Goal: Find contact information: Find contact information

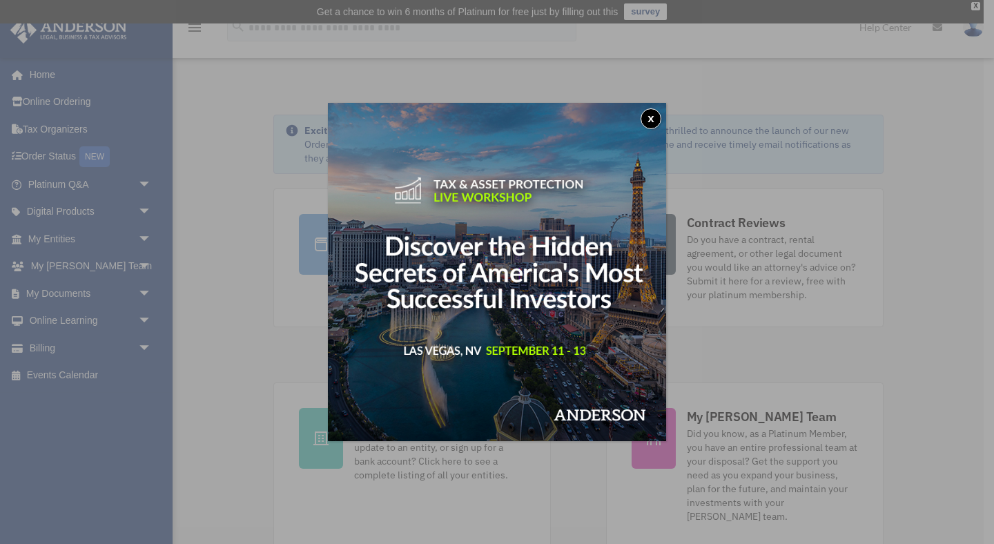
click at [652, 112] on button "x" at bounding box center [650, 118] width 21 height 21
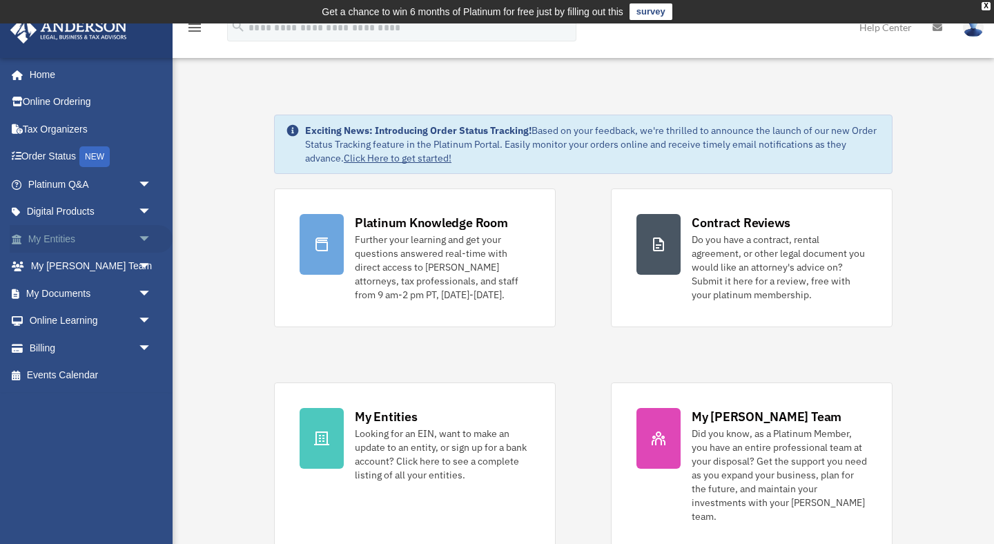
click at [104, 235] on link "My Entities arrow_drop_down" at bounding box center [91, 239] width 163 height 28
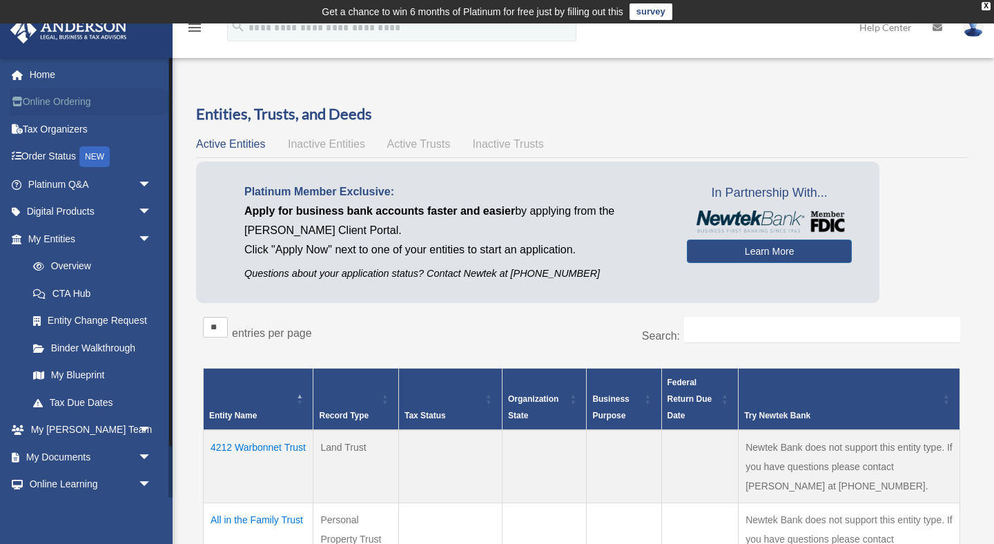
click at [83, 102] on link "Online Ordering" at bounding box center [91, 102] width 163 height 28
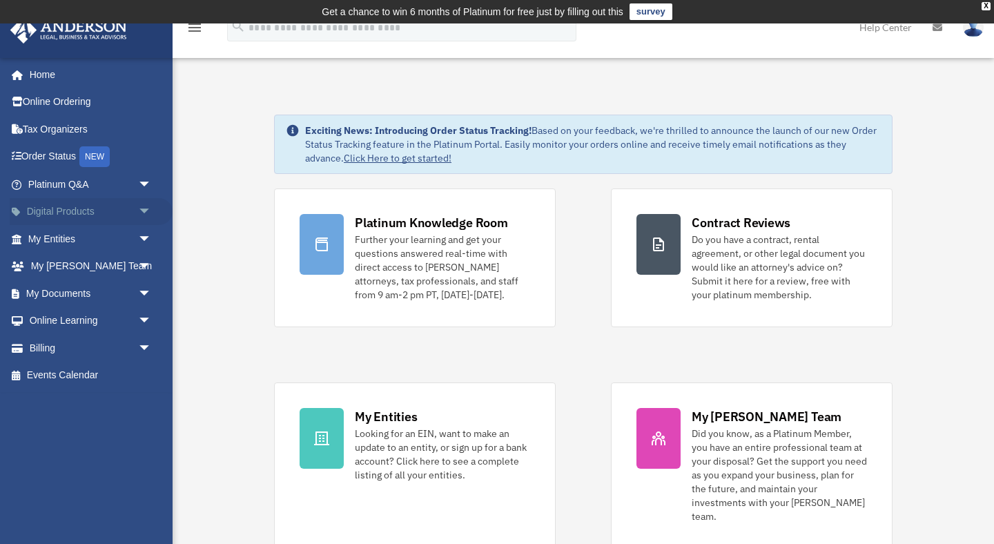
click at [143, 212] on span "arrow_drop_down" at bounding box center [152, 212] width 28 height 28
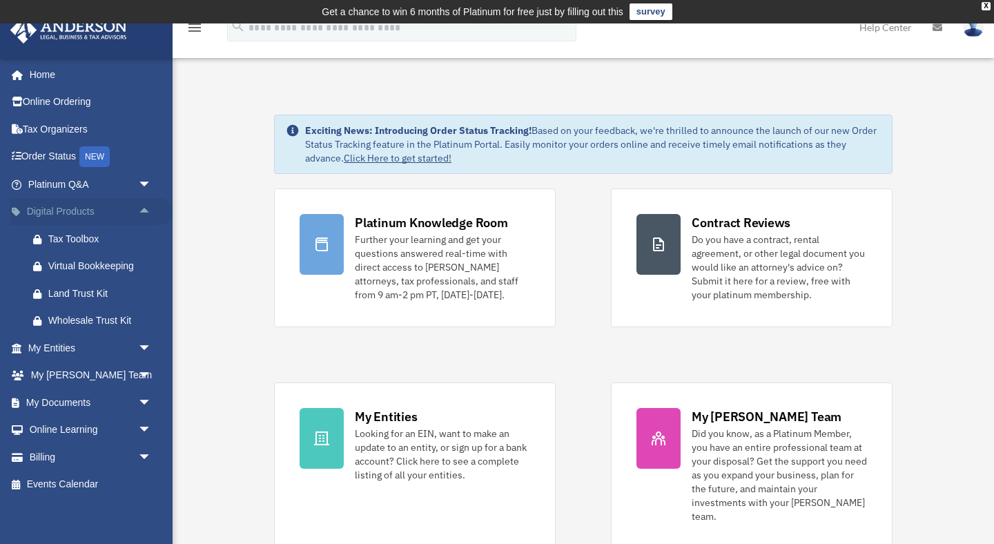
click at [143, 212] on span "arrow_drop_up" at bounding box center [152, 212] width 28 height 28
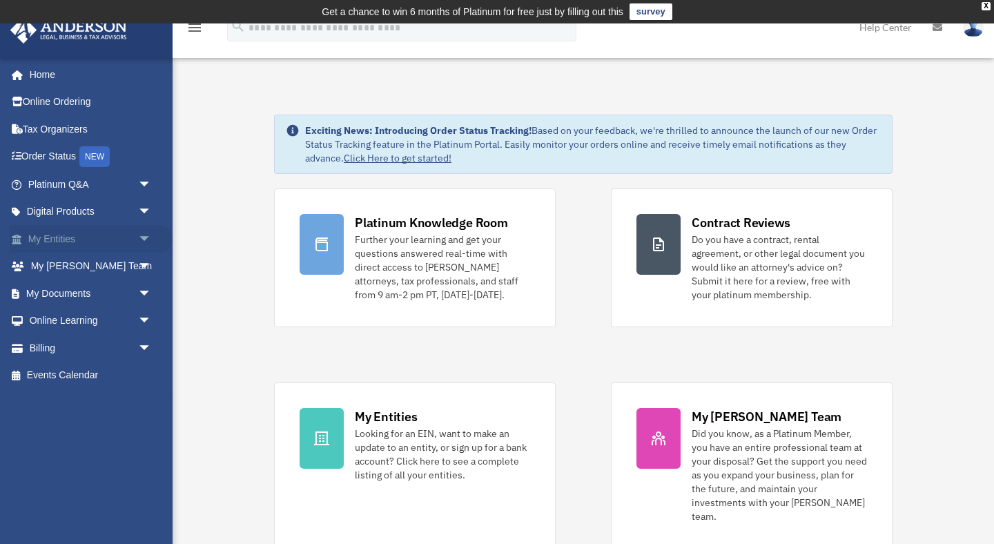
click at [144, 232] on span "arrow_drop_down" at bounding box center [152, 239] width 28 height 28
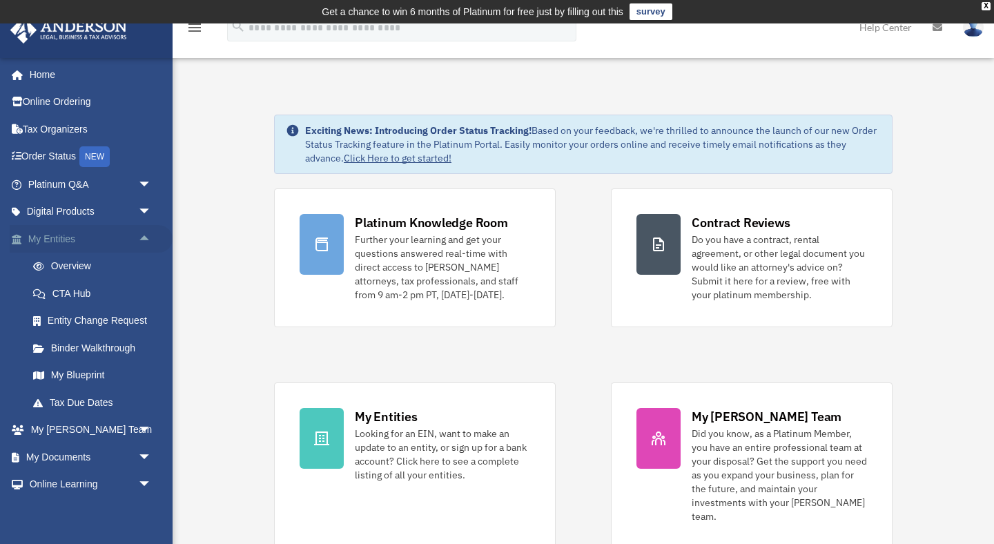
click at [145, 233] on span "arrow_drop_up" at bounding box center [152, 239] width 28 height 28
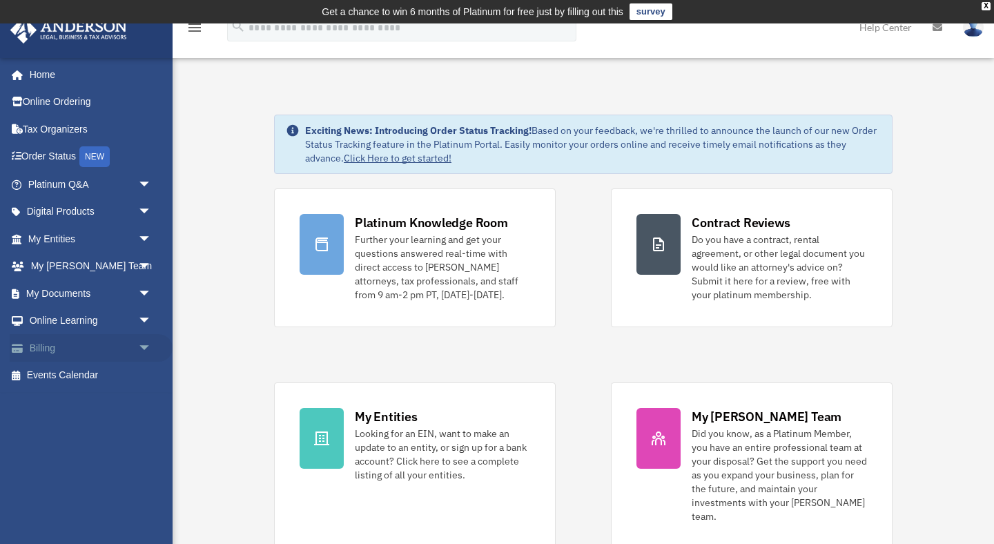
click at [144, 349] on span "arrow_drop_down" at bounding box center [152, 348] width 28 height 28
click at [91, 377] on link "$ Open Invoices" at bounding box center [95, 376] width 153 height 28
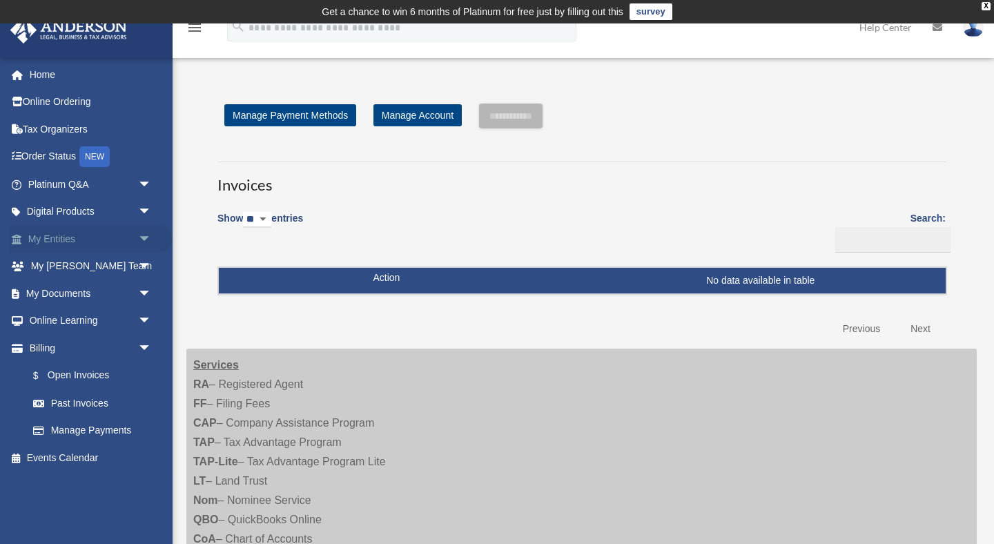
click at [126, 226] on link "My Entities arrow_drop_down" at bounding box center [91, 239] width 163 height 28
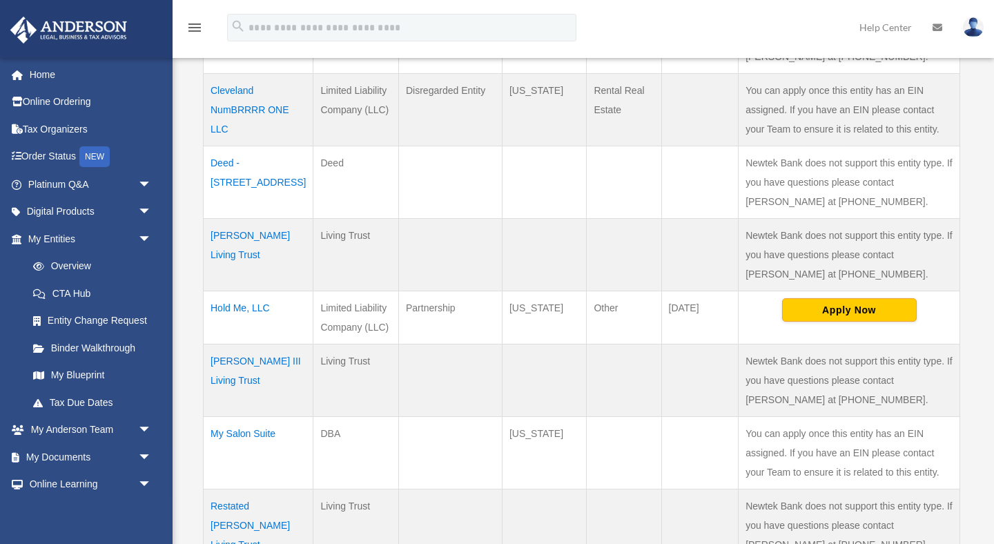
scroll to position [503, 0]
click at [252, 308] on td "Hold Me, LLC" at bounding box center [259, 315] width 110 height 53
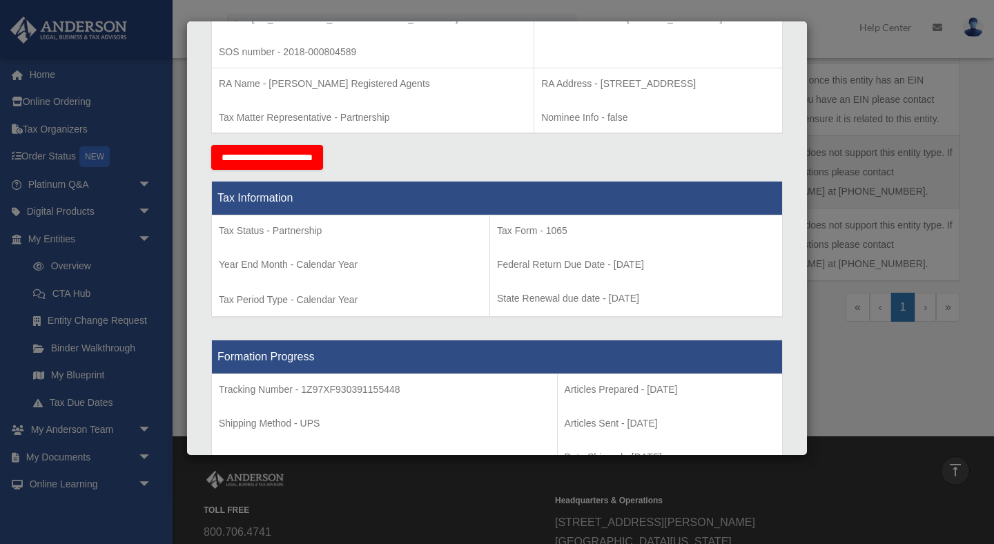
scroll to position [0, 0]
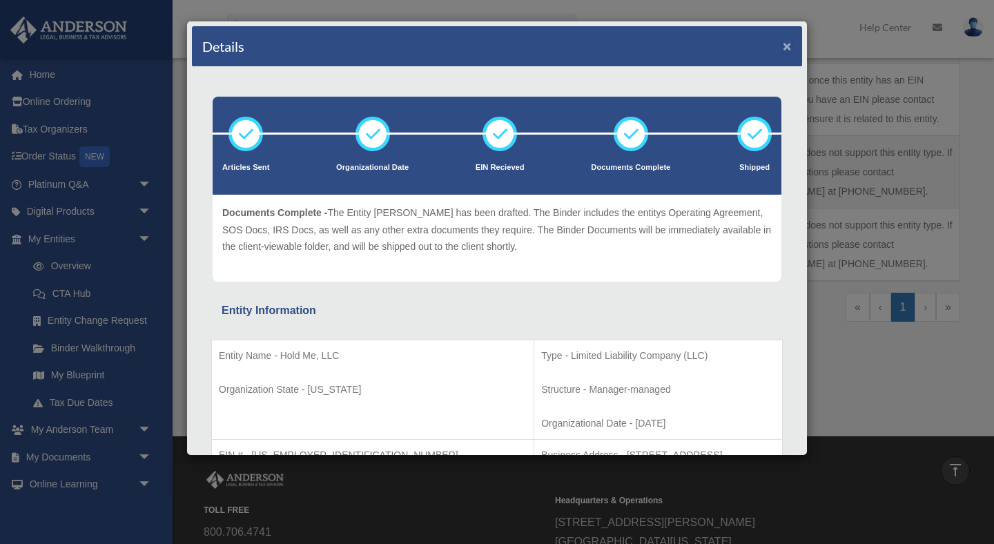
click at [788, 46] on button "×" at bounding box center [787, 46] width 9 height 14
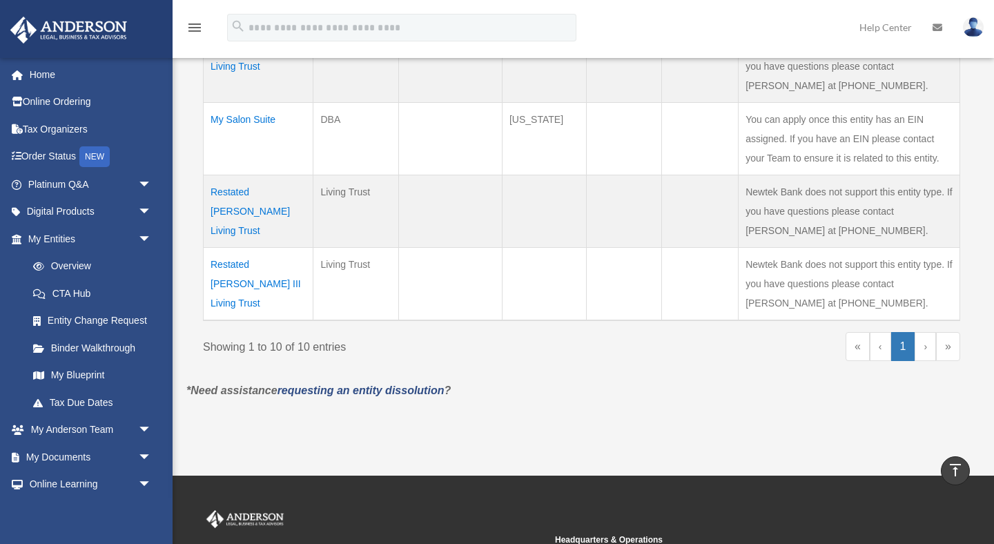
scroll to position [812, 0]
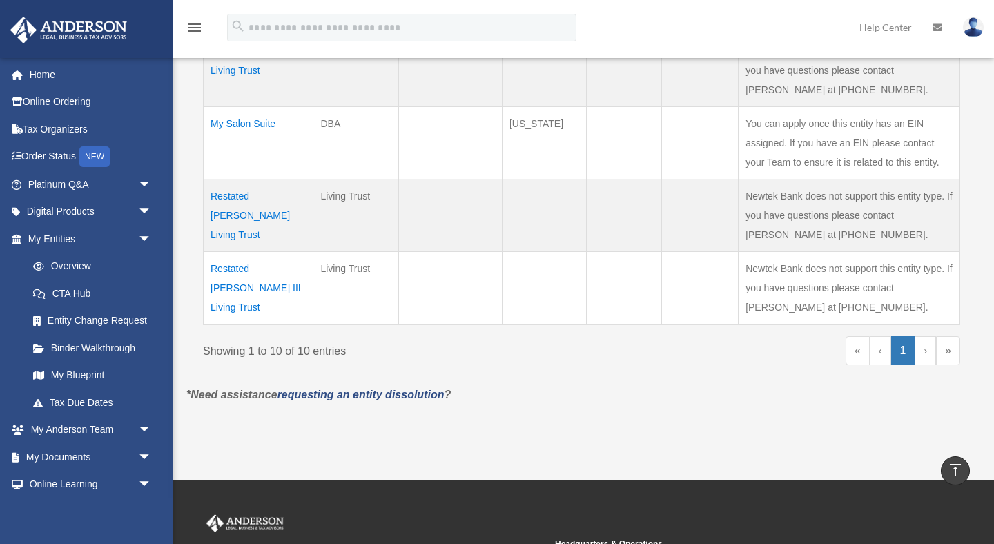
click at [925, 347] on link "›" at bounding box center [924, 350] width 21 height 29
click at [928, 355] on link "›" at bounding box center [924, 350] width 21 height 29
click at [947, 352] on link "»" at bounding box center [948, 350] width 24 height 29
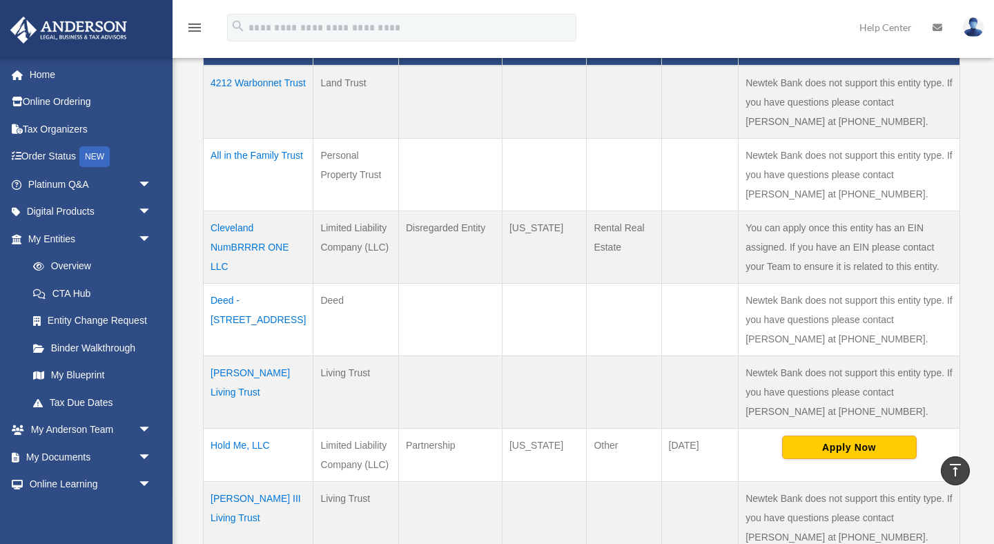
scroll to position [0, 0]
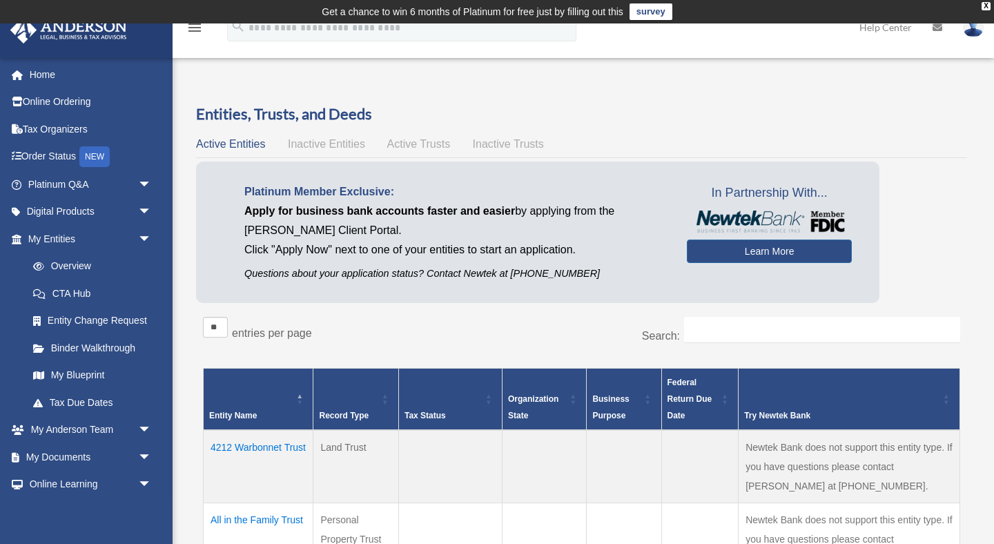
click at [324, 148] on span "Inactive Entities" at bounding box center [326, 144] width 77 height 12
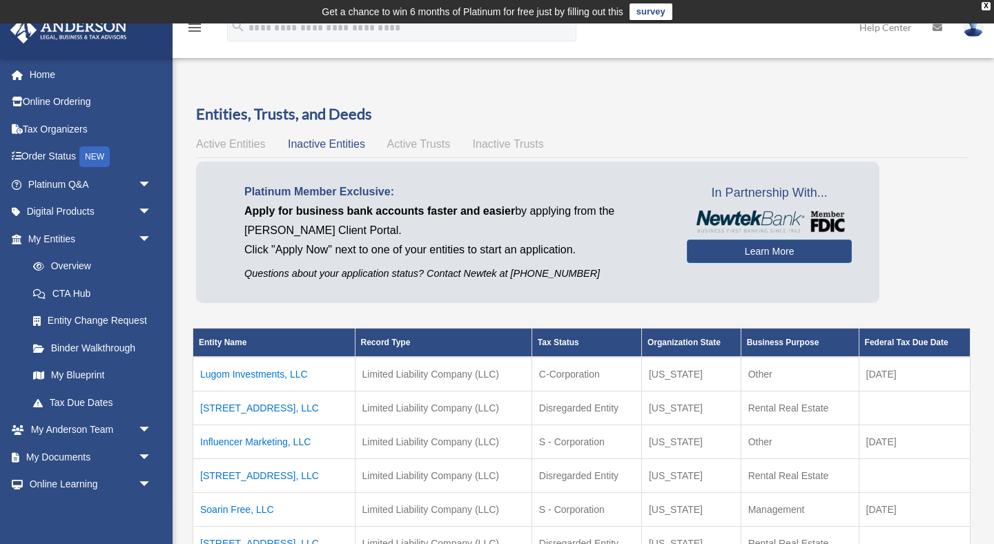
click at [429, 142] on span "Active Trusts" at bounding box center [418, 144] width 63 height 12
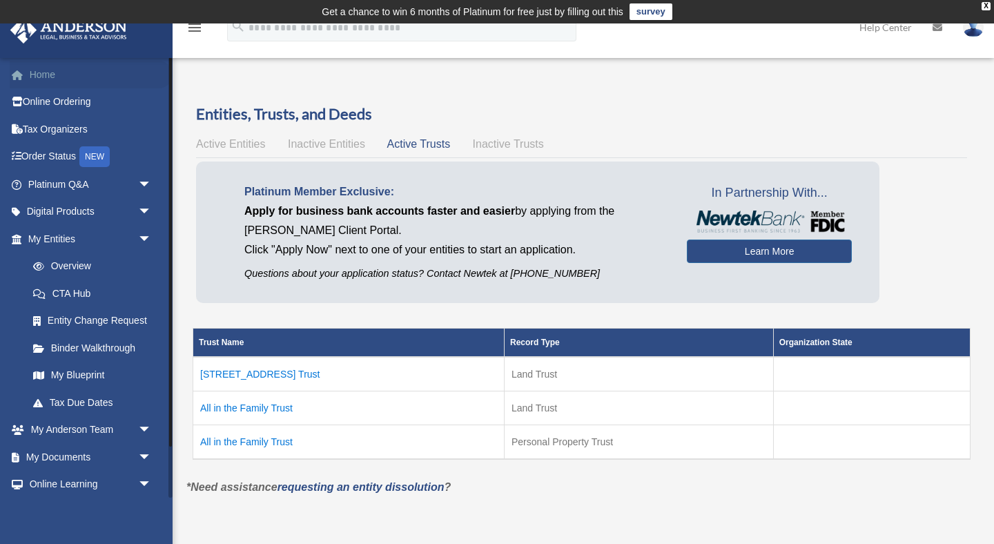
click at [38, 67] on link "Home" at bounding box center [91, 75] width 163 height 28
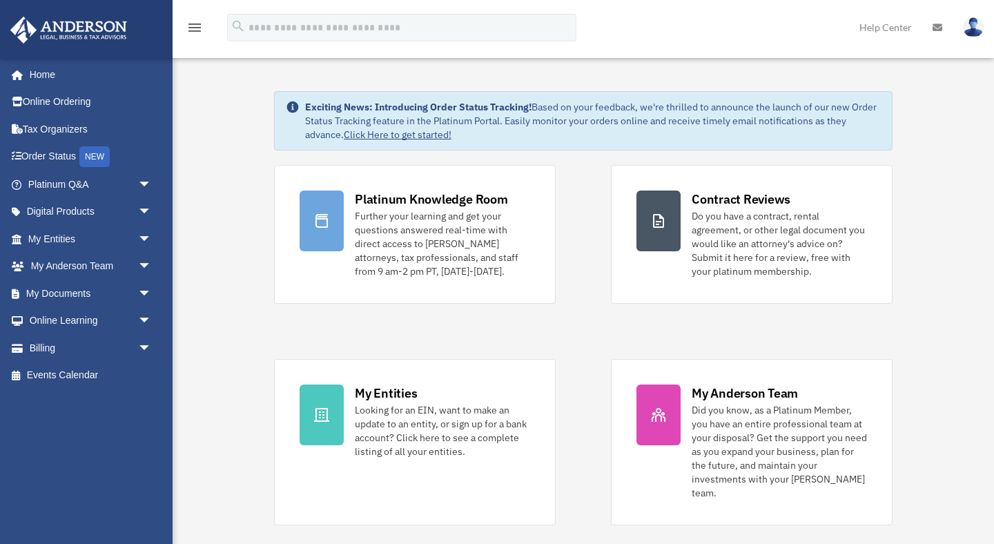
click at [941, 26] on icon at bounding box center [937, 28] width 10 height 10
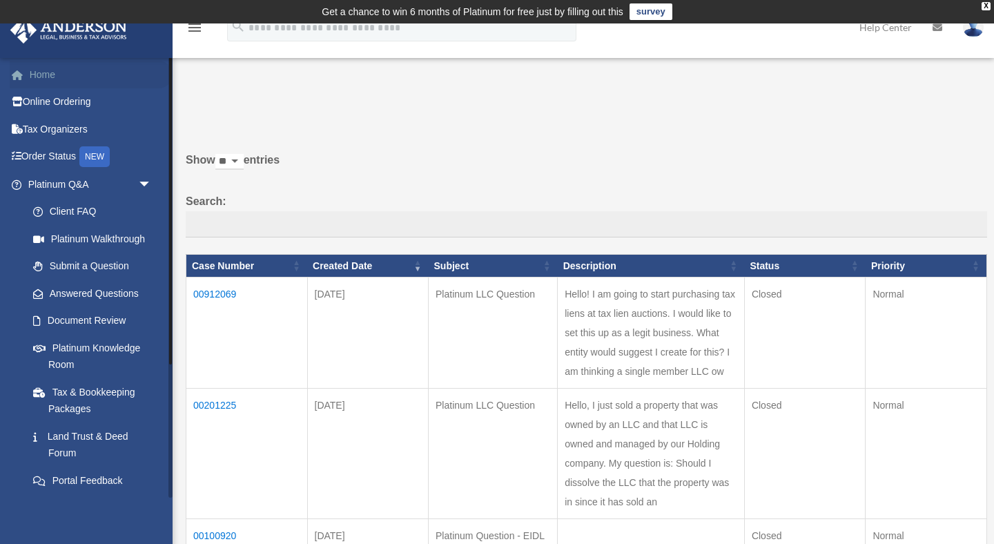
click at [44, 75] on link "Home" at bounding box center [91, 75] width 163 height 28
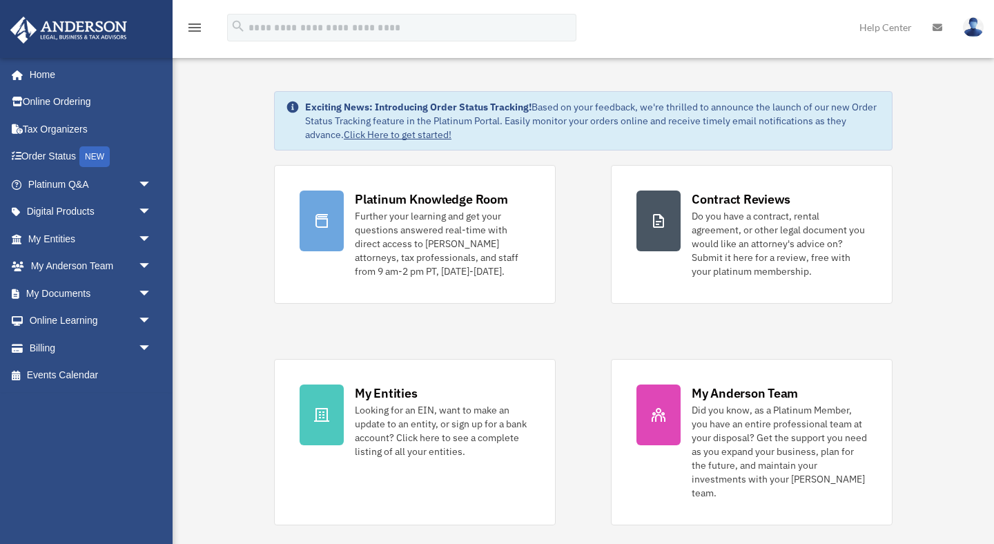
click at [195, 28] on icon "menu" at bounding box center [194, 27] width 17 height 17
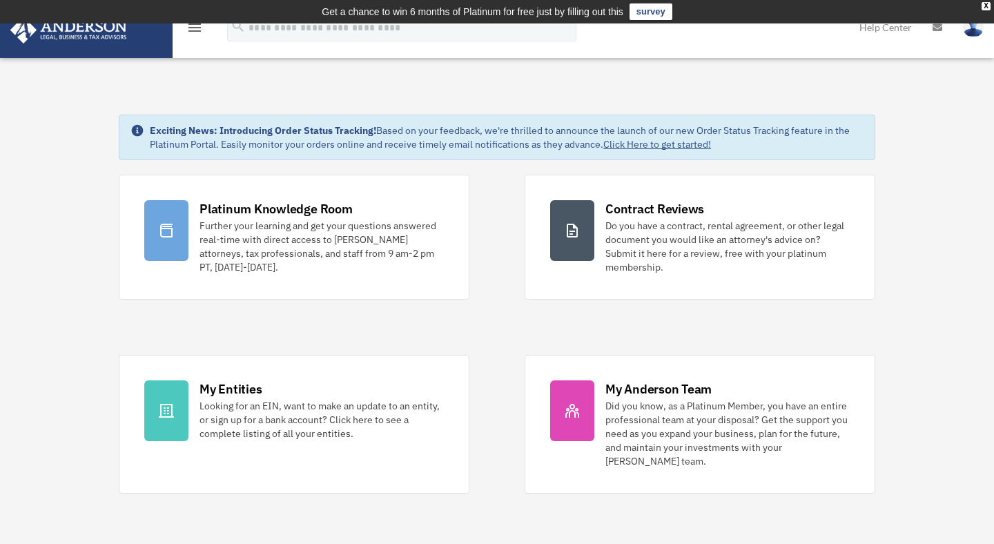
click at [195, 28] on icon "menu" at bounding box center [194, 27] width 17 height 17
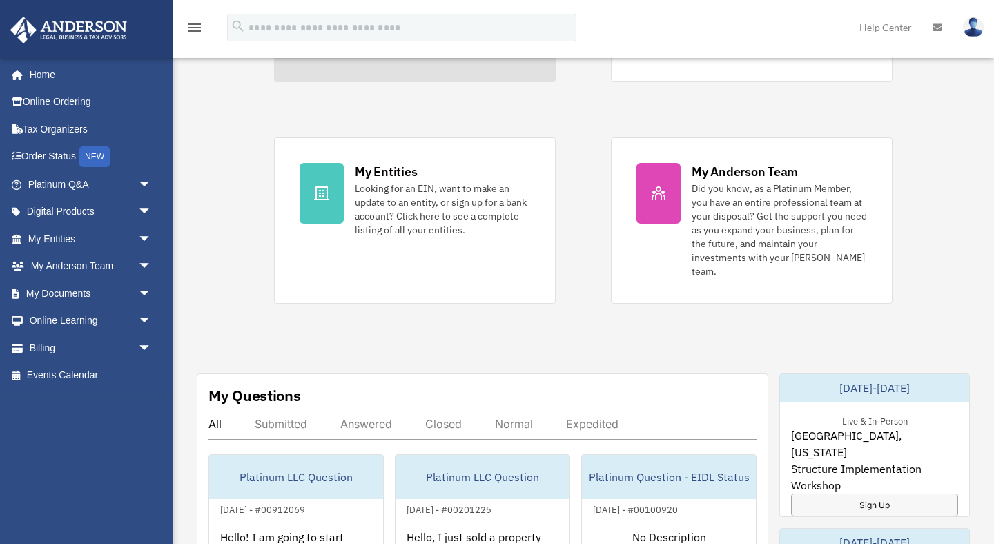
scroll to position [241, 0]
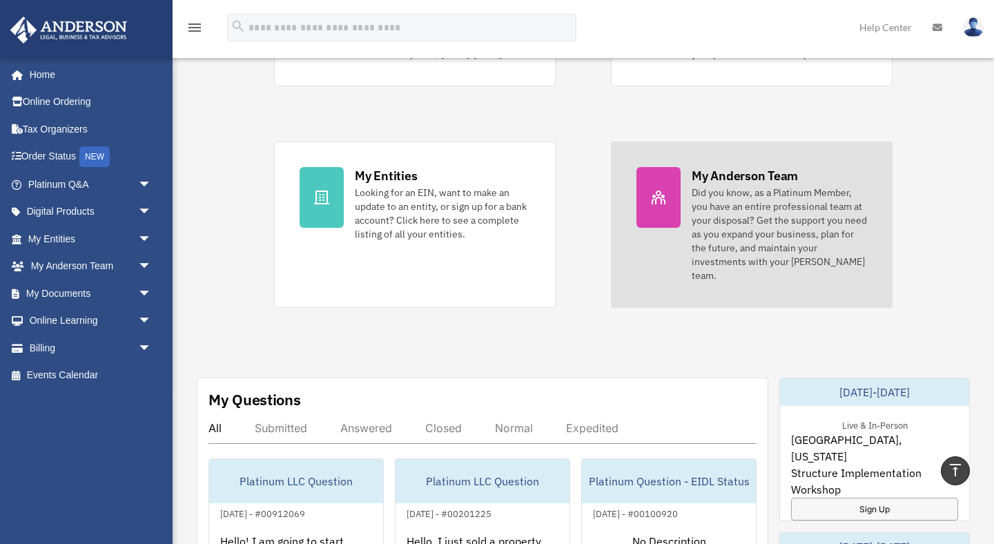
click at [758, 199] on div "Did you know, as a Platinum Member, you have an entire professional team at you…" at bounding box center [779, 234] width 175 height 97
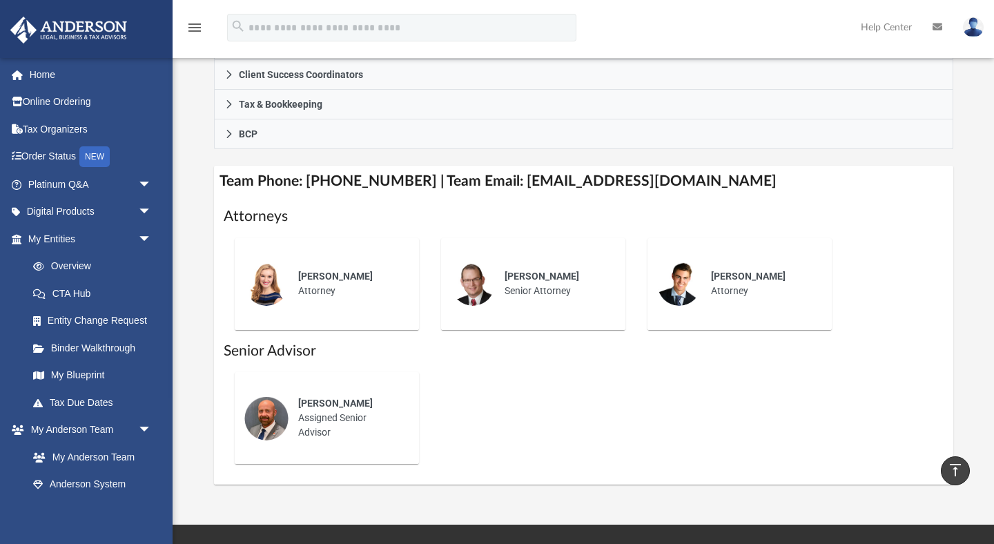
scroll to position [458, 0]
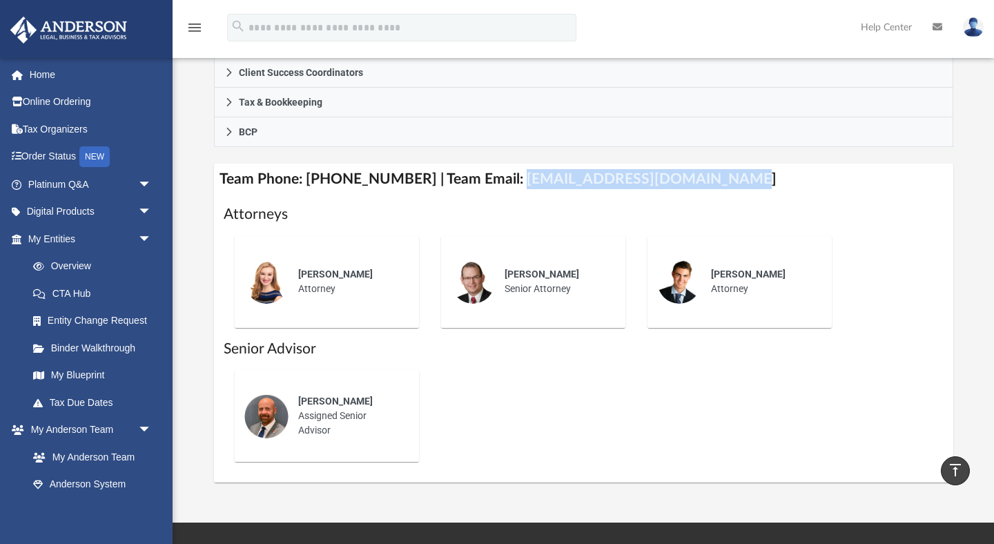
drag, startPoint x: 498, startPoint y: 197, endPoint x: 704, endPoint y: 196, distance: 205.7
click at [704, 195] on h4 "Team Phone: [PHONE_NUMBER] | Team Email: [EMAIL_ADDRESS][DOMAIN_NAME]" at bounding box center [583, 179] width 739 height 31
copy h4 "[EMAIL_ADDRESS][DOMAIN_NAME]"
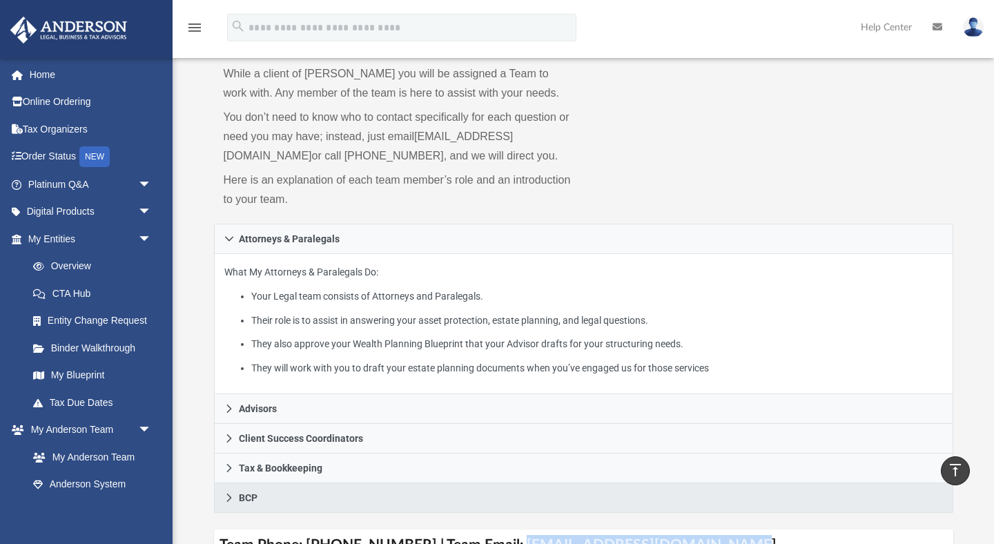
scroll to position [0, 0]
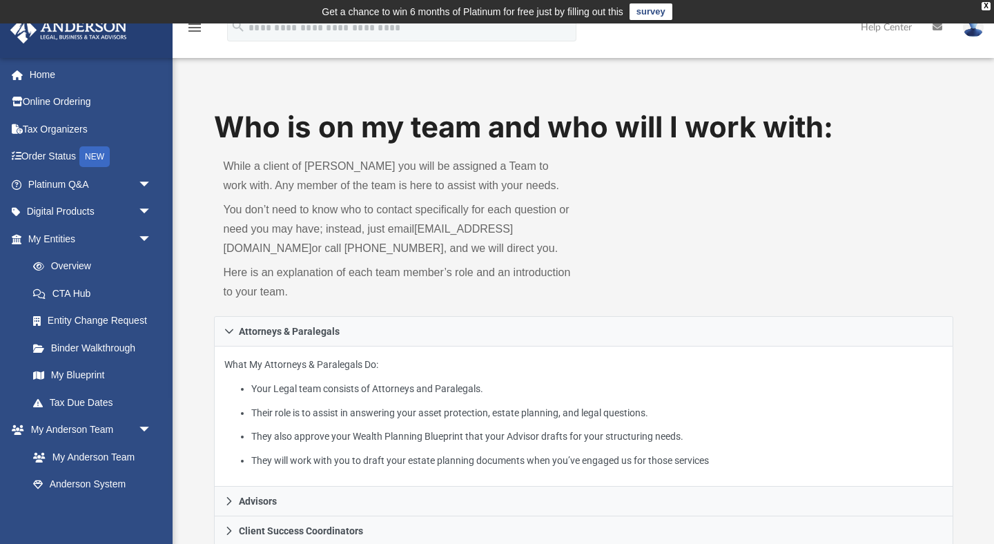
click at [972, 29] on img at bounding box center [973, 27] width 21 height 20
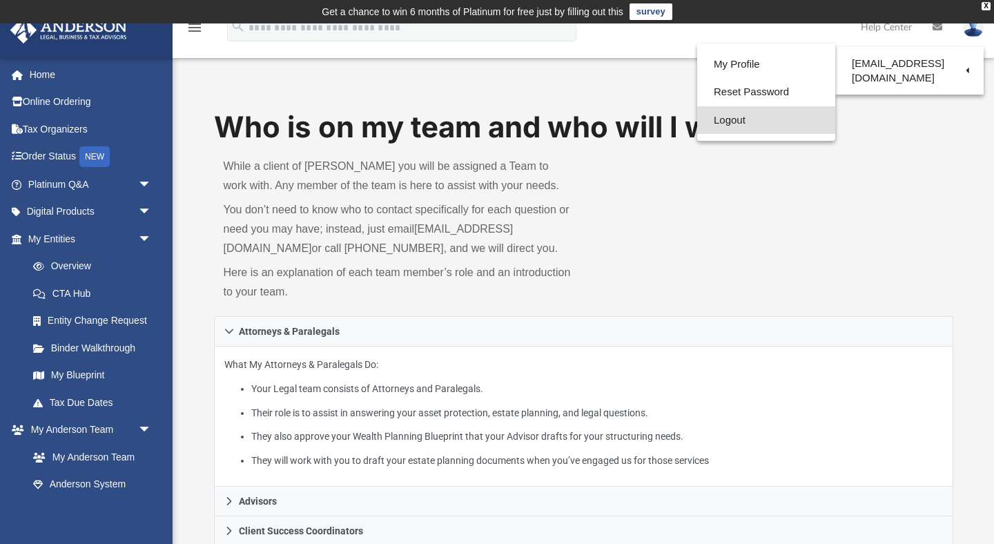
click at [733, 115] on link "Logout" at bounding box center [766, 120] width 138 height 28
